Goal: Task Accomplishment & Management: Use online tool/utility

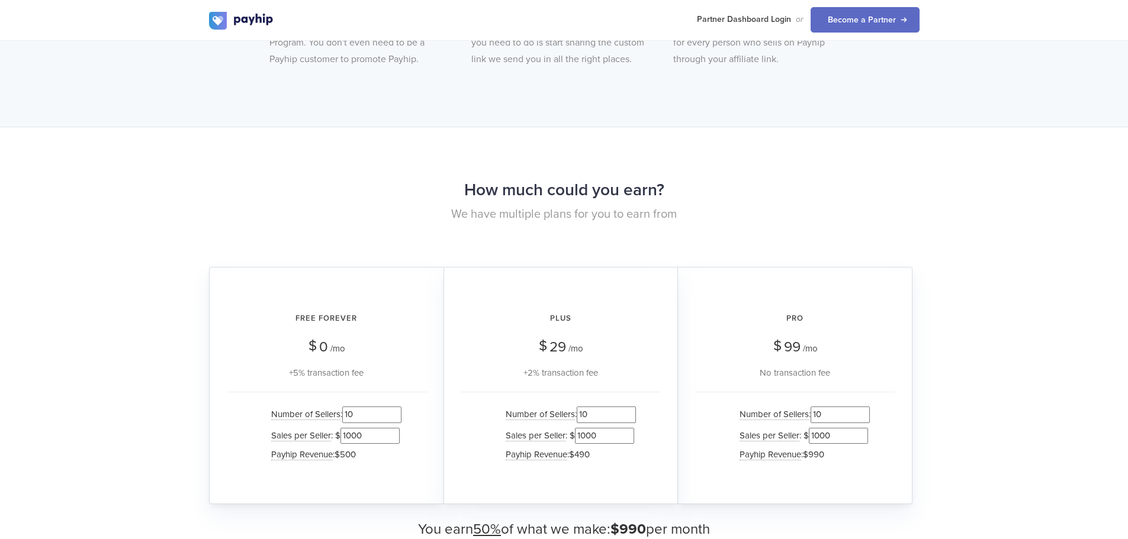
scroll to position [1007, 0]
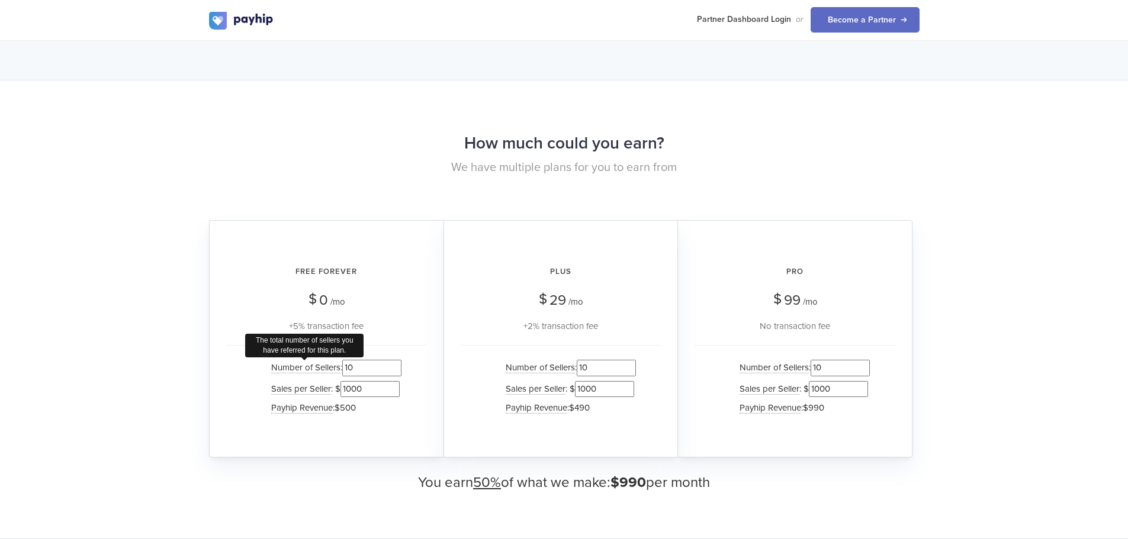
drag, startPoint x: 358, startPoint y: 369, endPoint x: 337, endPoint y: 369, distance: 20.7
click at [337, 369] on li "Number of Sellers The total number of sellers you have referred for this plan. …" at bounding box center [333, 368] width 136 height 21
type input "50"
drag, startPoint x: 368, startPoint y: 387, endPoint x: 345, endPoint y: 389, distance: 23.2
click at [345, 389] on input "1000" at bounding box center [369, 389] width 59 height 16
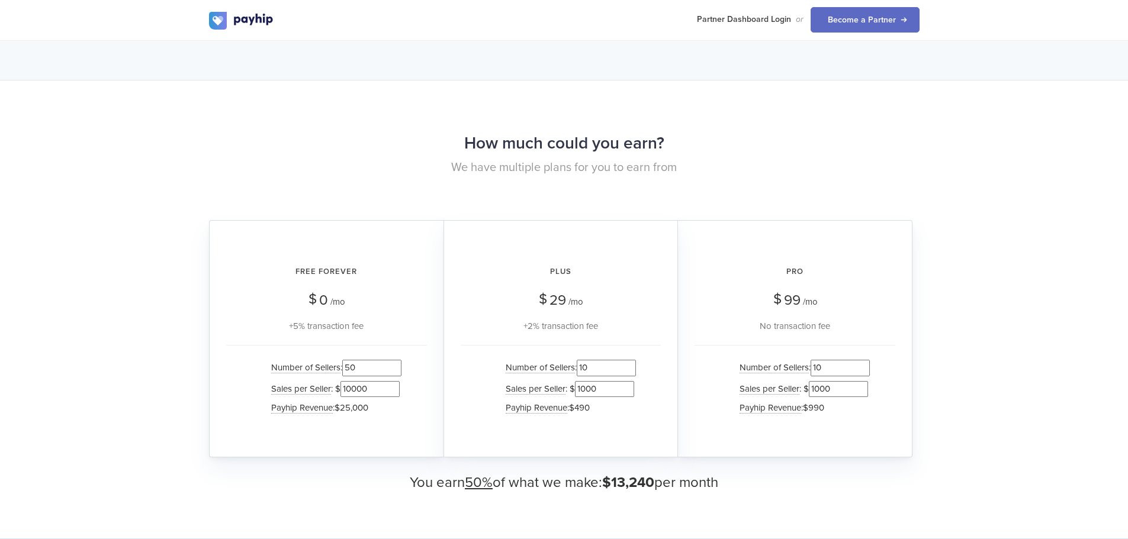
type input "10000"
drag, startPoint x: 357, startPoint y: 369, endPoint x: 343, endPoint y: 367, distance: 13.7
click at [343, 367] on input "50" at bounding box center [371, 368] width 59 height 16
type input "1"
type input "500"
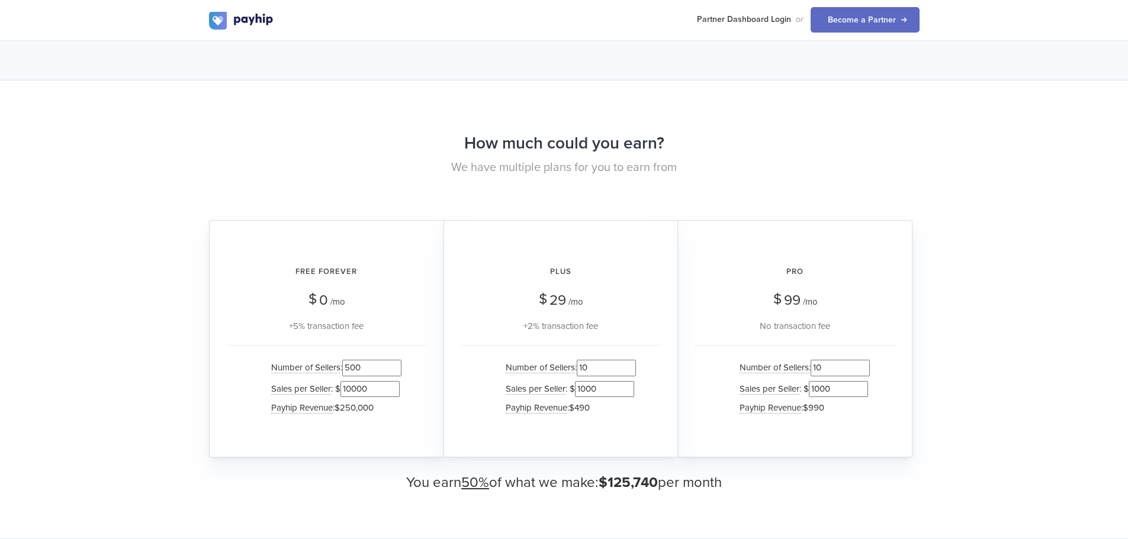
click at [374, 392] on input "10000" at bounding box center [369, 389] width 59 height 16
type input "1000"
click at [368, 372] on input "500" at bounding box center [371, 368] width 59 height 16
click at [317, 510] on div "How much could you earn? We have multiple plans for you to earn from Free Forev…" at bounding box center [564, 309] width 1128 height 459
drag, startPoint x: 365, startPoint y: 368, endPoint x: 337, endPoint y: 374, distance: 28.5
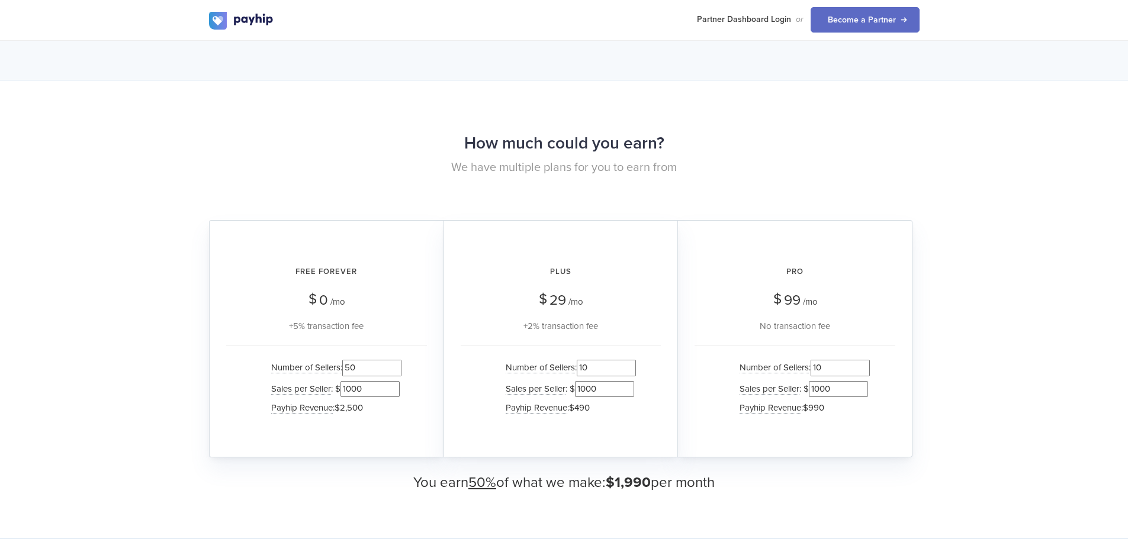
click at [337, 374] on li "Number of Sellers : 50" at bounding box center [333, 368] width 136 height 21
type input "250"
click at [361, 391] on input "1000" at bounding box center [369, 389] width 59 height 16
type input "100"
click at [846, 18] on link "Become a Partner" at bounding box center [865, 19] width 109 height 25
